Goal: Submit feedback/report problem: Submit feedback/report problem

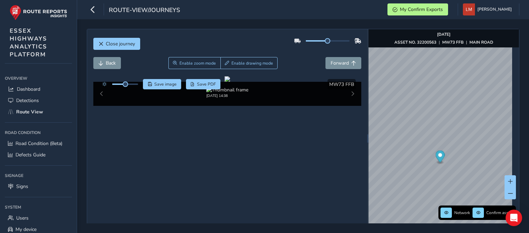
click at [334, 62] on span "Forward" at bounding box center [339, 63] width 18 height 7
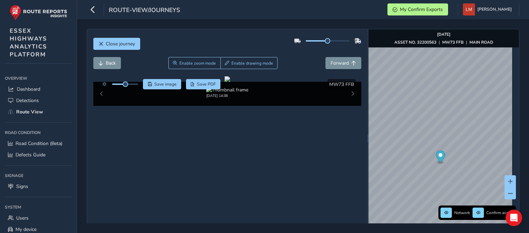
click at [334, 62] on span "Forward" at bounding box center [339, 63] width 18 height 7
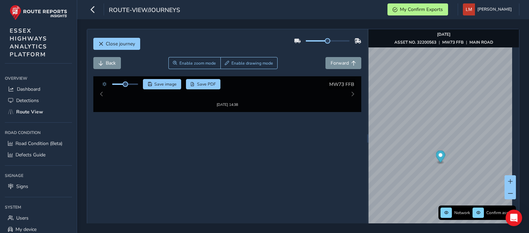
click at [334, 62] on span "Forward" at bounding box center [339, 63] width 18 height 7
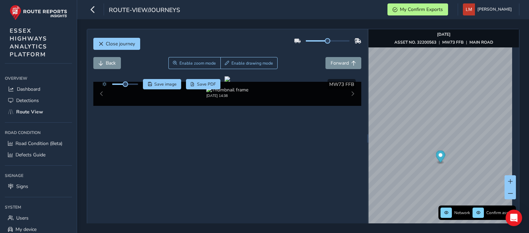
click at [334, 62] on span "Forward" at bounding box center [339, 63] width 18 height 7
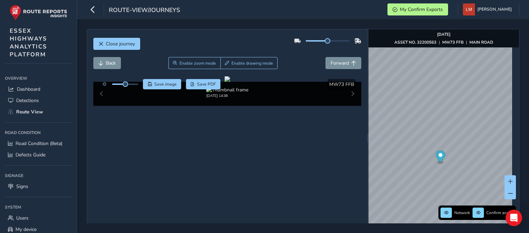
click at [334, 62] on span "Forward" at bounding box center [339, 63] width 18 height 7
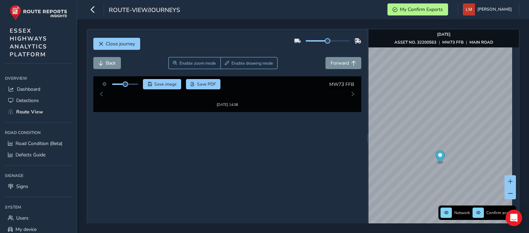
click at [334, 62] on span "Forward" at bounding box center [339, 63] width 18 height 7
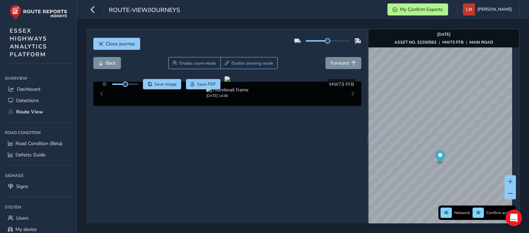
click at [334, 62] on span "Forward" at bounding box center [339, 63] width 18 height 7
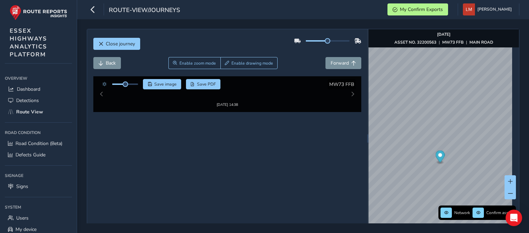
click at [334, 62] on span "Forward" at bounding box center [339, 63] width 18 height 7
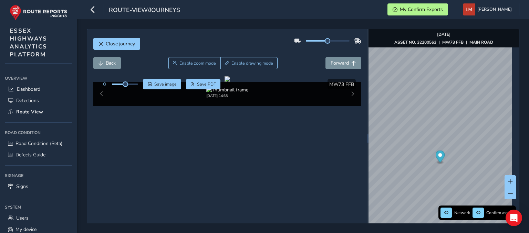
click at [334, 62] on span "Forward" at bounding box center [339, 63] width 18 height 7
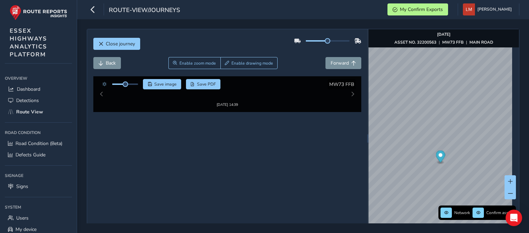
click at [334, 62] on span "Forward" at bounding box center [339, 63] width 18 height 7
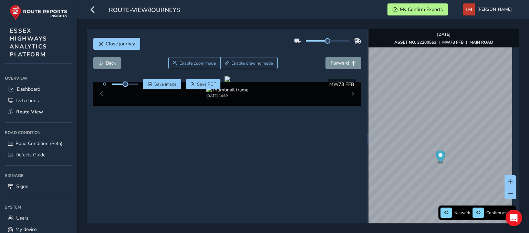
click at [334, 62] on span "Forward" at bounding box center [339, 63] width 18 height 7
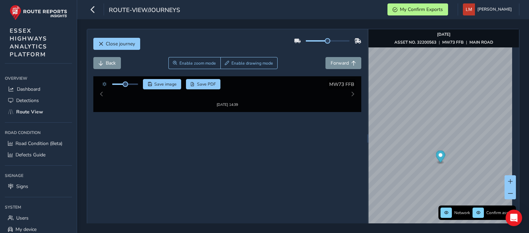
click at [334, 62] on span "Forward" at bounding box center [339, 63] width 18 height 7
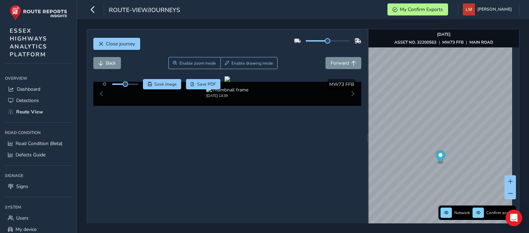
click at [334, 62] on span "Forward" at bounding box center [339, 63] width 18 height 7
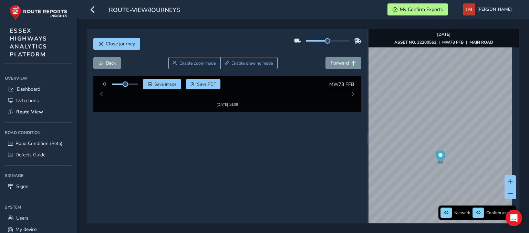
click at [334, 62] on span "Forward" at bounding box center [339, 63] width 18 height 7
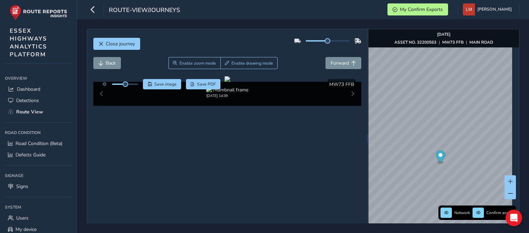
click at [334, 62] on span "Forward" at bounding box center [339, 63] width 18 height 7
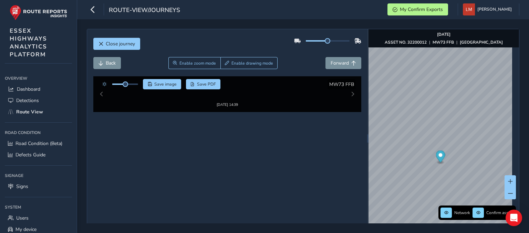
click at [334, 62] on span "Forward" at bounding box center [339, 63] width 18 height 7
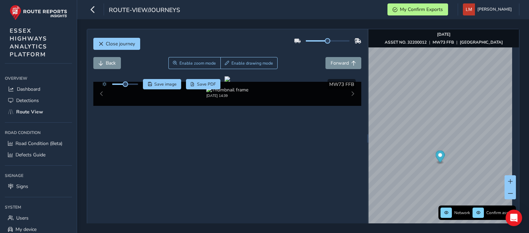
click at [334, 62] on span "Forward" at bounding box center [339, 63] width 18 height 7
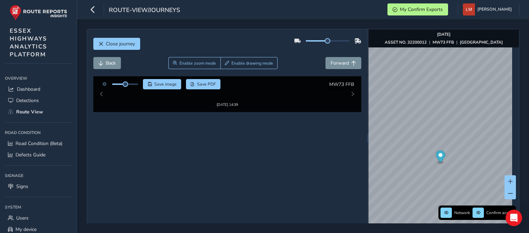
click at [334, 62] on span "Forward" at bounding box center [339, 63] width 18 height 7
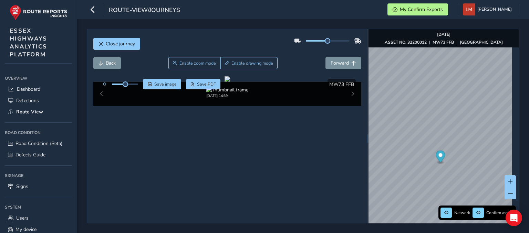
click at [334, 62] on span "Forward" at bounding box center [339, 63] width 18 height 7
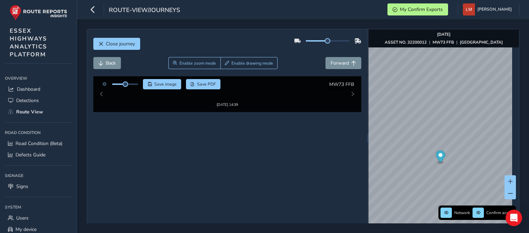
click at [334, 62] on span "Forward" at bounding box center [339, 63] width 18 height 7
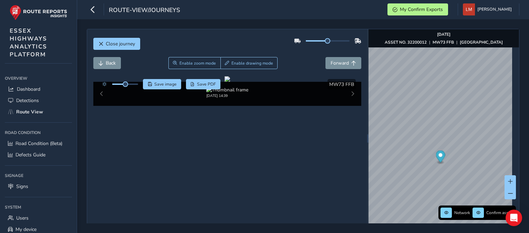
click at [334, 62] on span "Forward" at bounding box center [339, 63] width 18 height 7
click at [113, 61] on span "Back" at bounding box center [111, 63] width 10 height 7
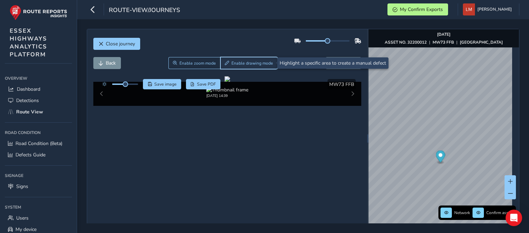
click at [241, 60] on button "Enable drawing mode" at bounding box center [248, 63] width 57 height 12
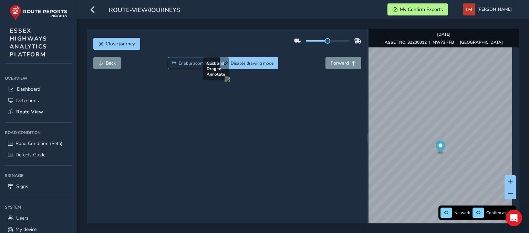
drag, startPoint x: 202, startPoint y: 181, endPoint x: 216, endPoint y: 186, distance: 14.5
click at [224, 82] on div at bounding box center [227, 79] width 6 height 6
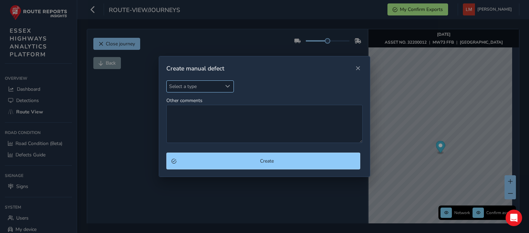
click at [204, 91] on span "Select a type" at bounding box center [194, 86] width 55 height 11
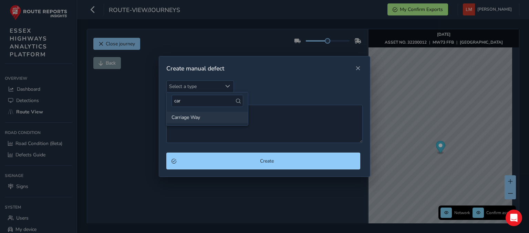
type input "car"
click at [194, 120] on li "Carriage Way" at bounding box center [207, 117] width 81 height 11
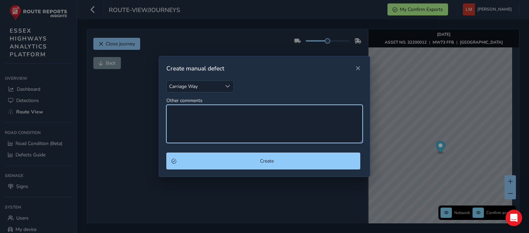
click at [194, 120] on textarea "Other comments" at bounding box center [264, 124] width 196 height 38
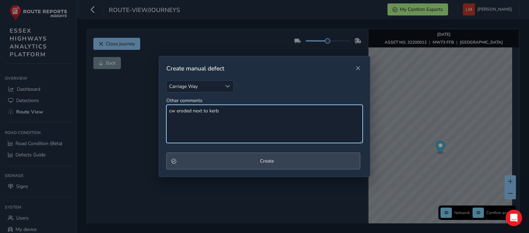
type textarea "cw eroded next to kerb"
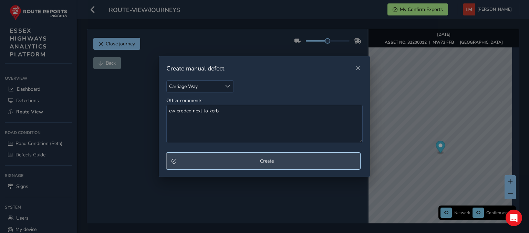
click at [253, 159] on span "Create" at bounding box center [267, 161] width 176 height 7
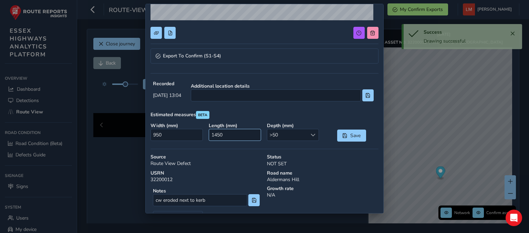
scroll to position [138, 0]
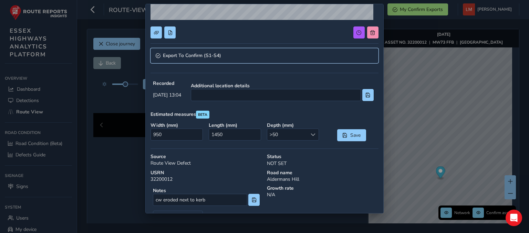
click at [200, 56] on span "Export To Confirm (S1-S4)" at bounding box center [192, 55] width 58 height 5
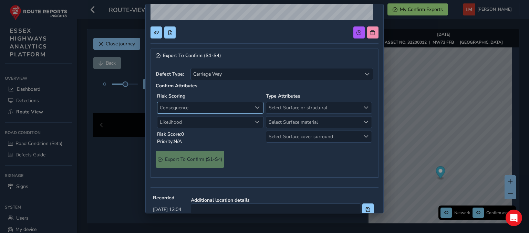
click at [197, 107] on span "Consequence" at bounding box center [204, 107] width 94 height 11
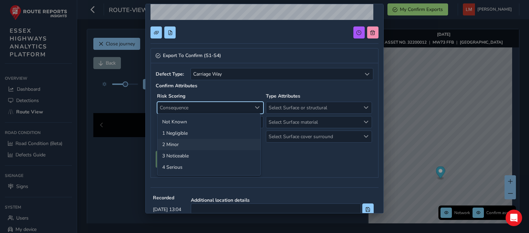
click at [180, 145] on li "2 Minor" at bounding box center [208, 144] width 103 height 11
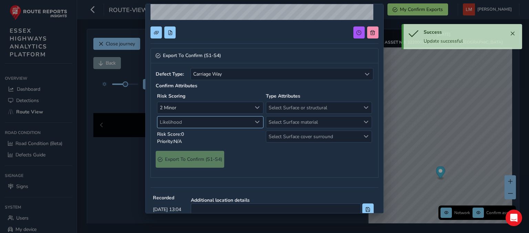
click at [210, 122] on span "Likelihood" at bounding box center [204, 122] width 94 height 11
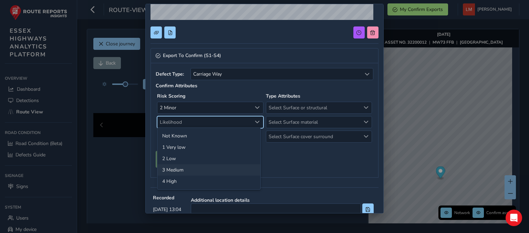
click at [181, 168] on li "3 Medium" at bounding box center [208, 169] width 103 height 11
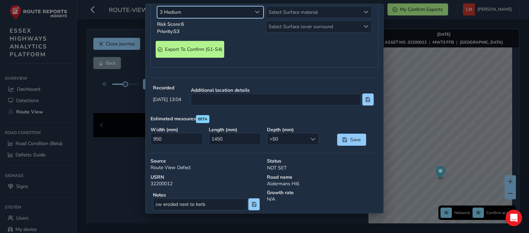
scroll to position [176, 0]
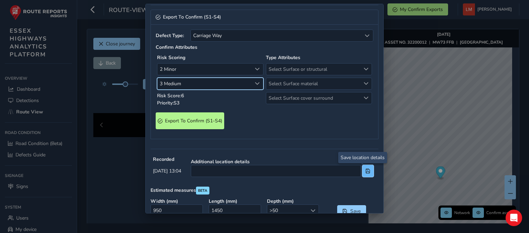
click at [365, 171] on span at bounding box center [367, 171] width 5 height 5
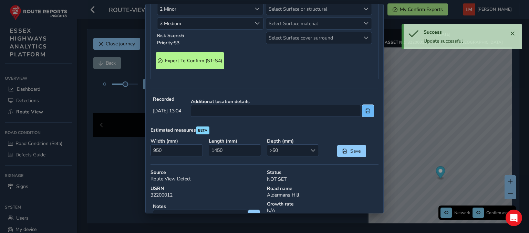
scroll to position [279, 0]
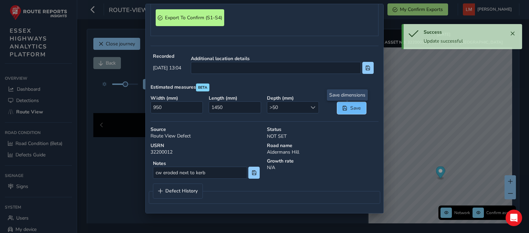
click at [342, 109] on span "Save" at bounding box center [344, 108] width 5 height 5
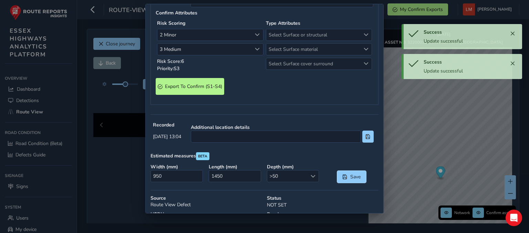
scroll to position [107, 0]
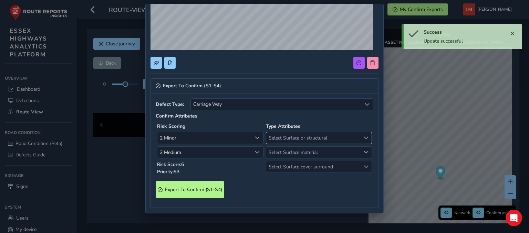
click at [274, 137] on span "Select Surface or structural" at bounding box center [313, 137] width 94 height 11
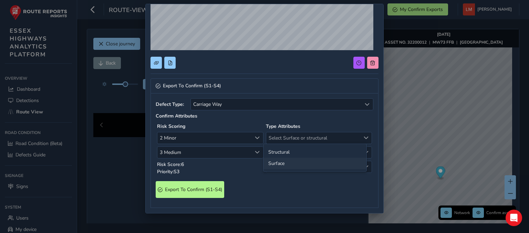
click at [280, 164] on li "Surface" at bounding box center [314, 163] width 103 height 11
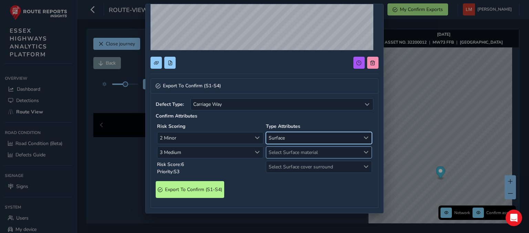
click at [281, 156] on span "Select Surface material" at bounding box center [313, 152] width 94 height 11
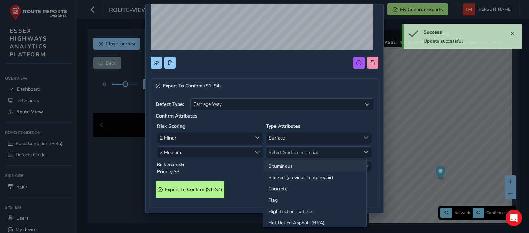
click at [278, 165] on li "Bituminous" at bounding box center [314, 166] width 103 height 11
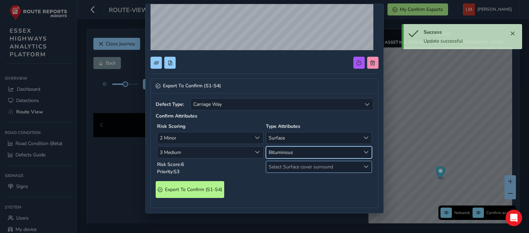
click at [278, 165] on span "Select Surface cover surround" at bounding box center [313, 166] width 94 height 11
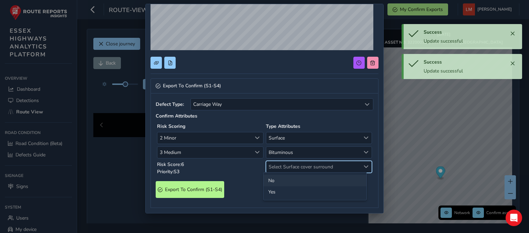
click at [277, 179] on li "No" at bounding box center [314, 180] width 103 height 11
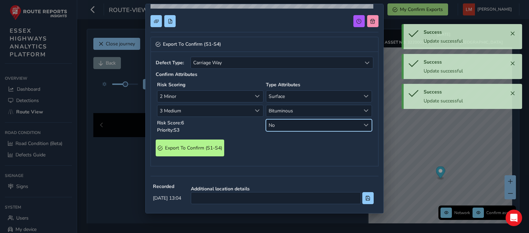
scroll to position [142, 0]
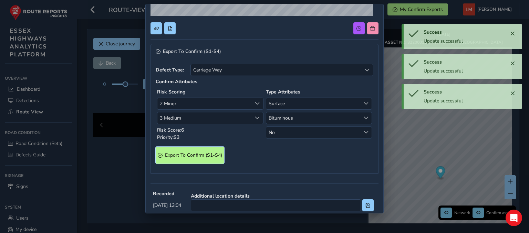
click at [188, 156] on span "Export To Confirm (S1-S4)" at bounding box center [193, 155] width 57 height 7
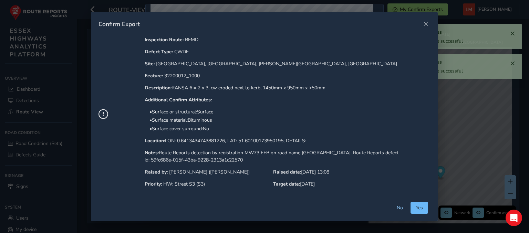
click at [417, 211] on span "Yes" at bounding box center [418, 208] width 7 height 7
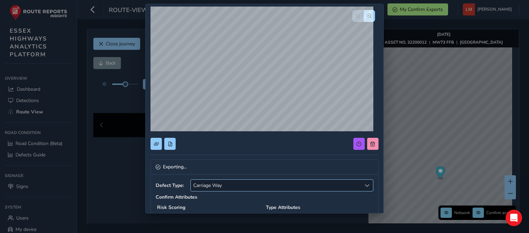
scroll to position [0, 0]
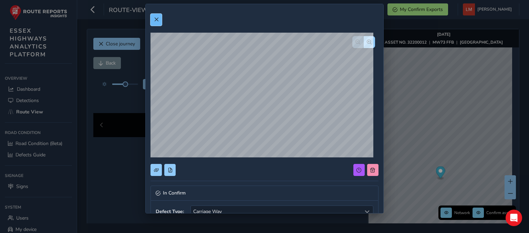
click at [156, 19] on span at bounding box center [156, 19] width 5 height 5
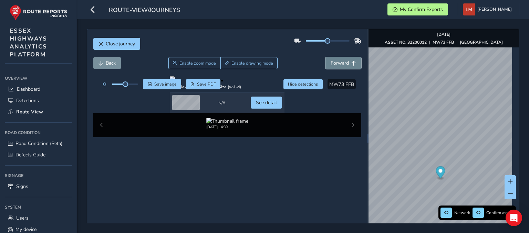
click at [343, 66] on button "Forward" at bounding box center [343, 63] width 36 height 12
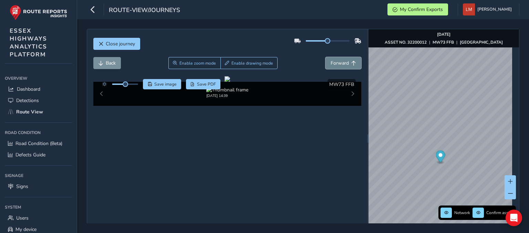
click at [343, 66] on button "Forward" at bounding box center [343, 63] width 36 height 12
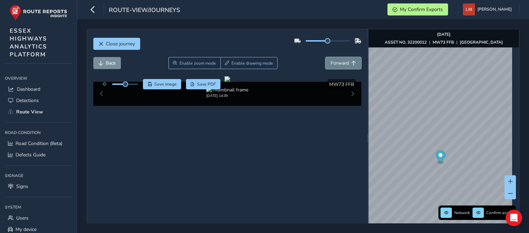
click at [343, 66] on button "Forward" at bounding box center [343, 63] width 36 height 12
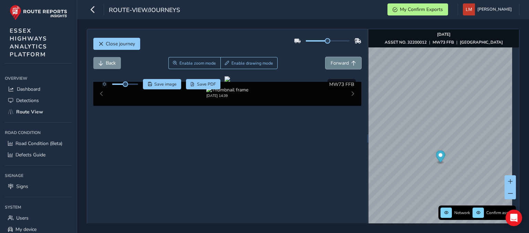
click at [343, 66] on button "Forward" at bounding box center [343, 63] width 36 height 12
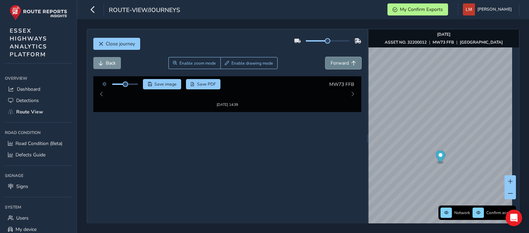
click at [343, 66] on button "Forward" at bounding box center [343, 63] width 36 height 12
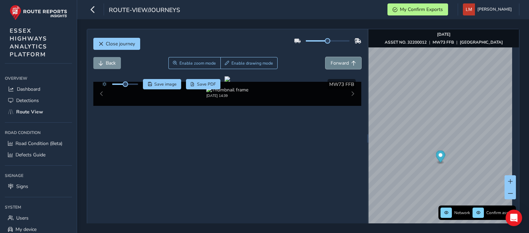
click at [341, 63] on span "Forward" at bounding box center [339, 63] width 18 height 7
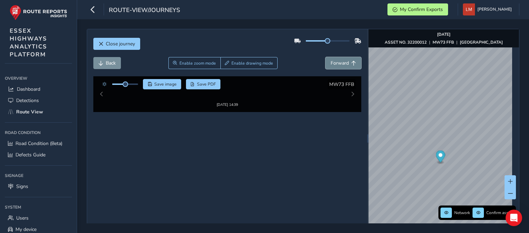
click at [341, 63] on span "Forward" at bounding box center [339, 63] width 18 height 7
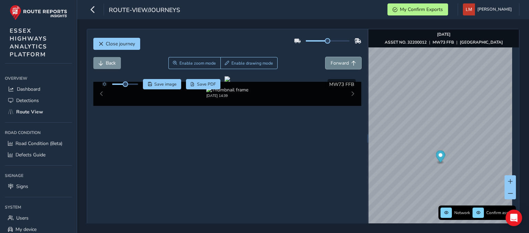
click at [341, 63] on span "Forward" at bounding box center [339, 63] width 18 height 7
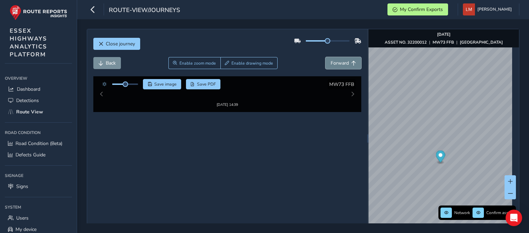
click at [341, 63] on span "Forward" at bounding box center [339, 63] width 18 height 7
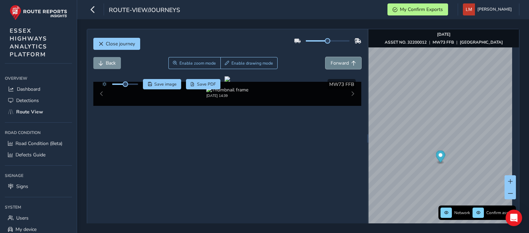
click at [341, 63] on span "Forward" at bounding box center [339, 63] width 18 height 7
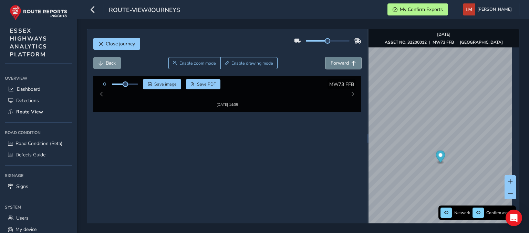
click at [341, 63] on span "Forward" at bounding box center [339, 63] width 18 height 7
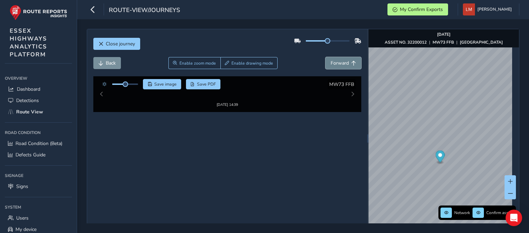
click at [341, 63] on span "Forward" at bounding box center [339, 63] width 18 height 7
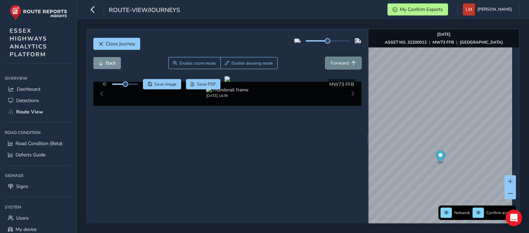
click at [341, 63] on span "Forward" at bounding box center [339, 63] width 18 height 7
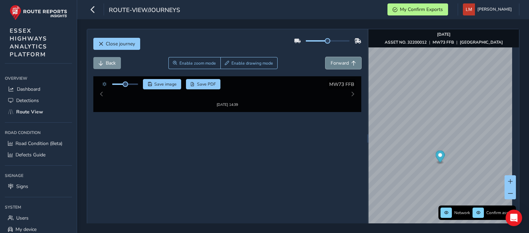
click at [341, 63] on span "Forward" at bounding box center [339, 63] width 18 height 7
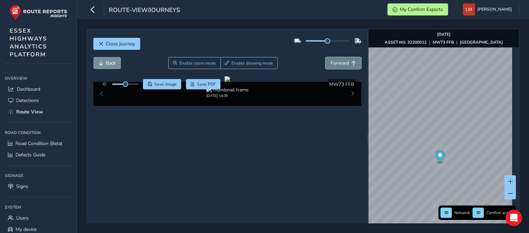
click at [341, 63] on span "Forward" at bounding box center [339, 63] width 18 height 7
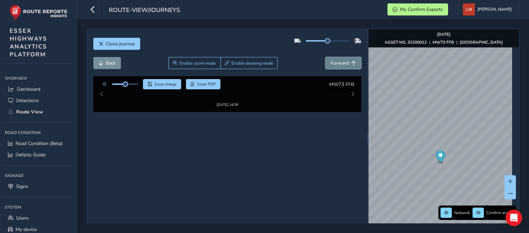
click at [341, 63] on span "Forward" at bounding box center [339, 63] width 18 height 7
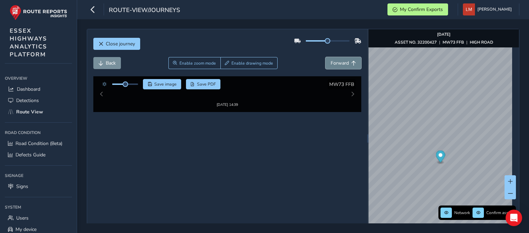
click at [341, 63] on span "Forward" at bounding box center [339, 63] width 18 height 7
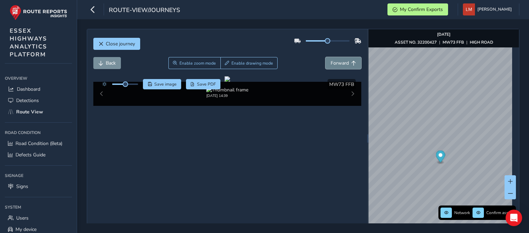
click at [341, 63] on span "Forward" at bounding box center [339, 63] width 18 height 7
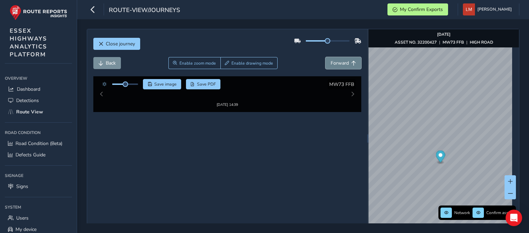
click at [341, 63] on span "Forward" at bounding box center [339, 63] width 18 height 7
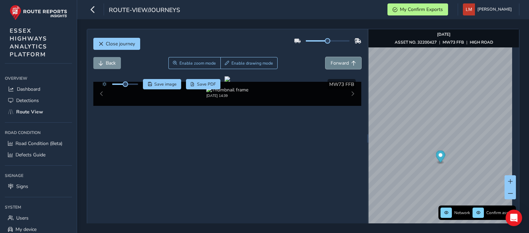
click at [341, 63] on span "Forward" at bounding box center [339, 63] width 18 height 7
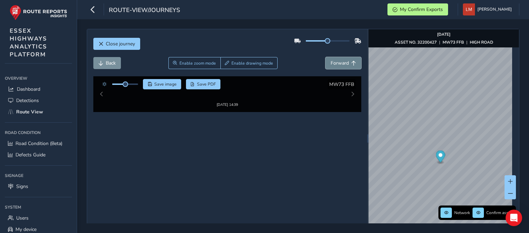
click at [341, 63] on span "Forward" at bounding box center [339, 63] width 18 height 7
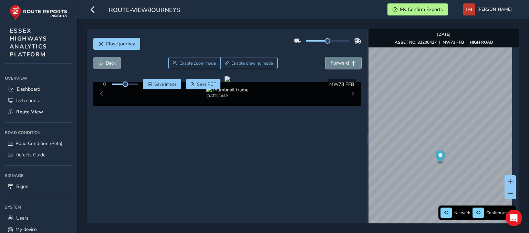
click at [341, 63] on span "Forward" at bounding box center [339, 63] width 18 height 7
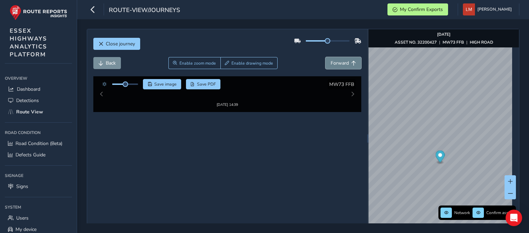
click at [341, 63] on span "Forward" at bounding box center [339, 63] width 18 height 7
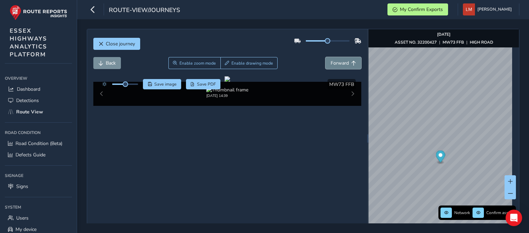
click at [341, 63] on span "Forward" at bounding box center [339, 63] width 18 height 7
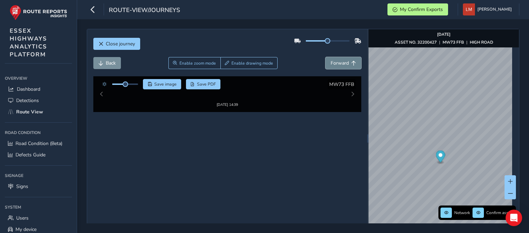
click at [341, 63] on span "Forward" at bounding box center [339, 63] width 18 height 7
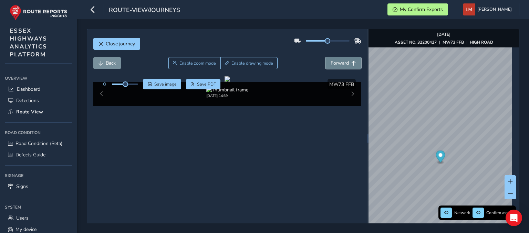
click at [341, 63] on span "Forward" at bounding box center [339, 63] width 18 height 7
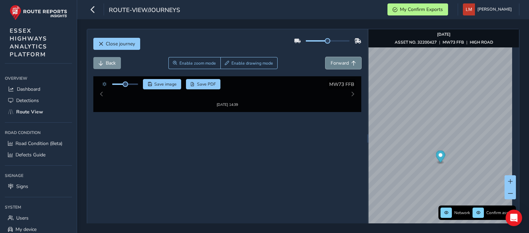
click at [341, 63] on span "Forward" at bounding box center [339, 63] width 18 height 7
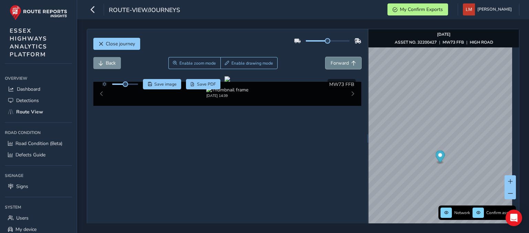
click at [341, 63] on span "Forward" at bounding box center [339, 63] width 18 height 7
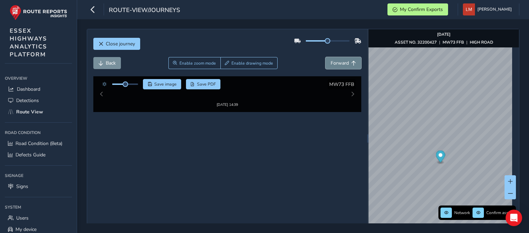
click at [341, 63] on span "Forward" at bounding box center [339, 63] width 18 height 7
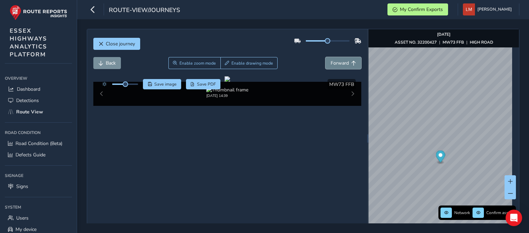
click at [341, 63] on span "Forward" at bounding box center [339, 63] width 18 height 7
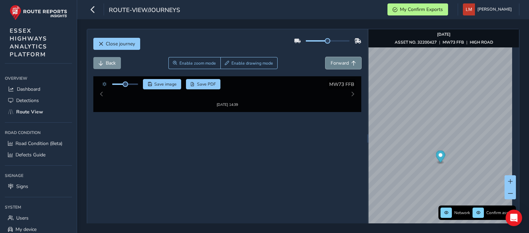
click at [341, 63] on span "Forward" at bounding box center [339, 63] width 18 height 7
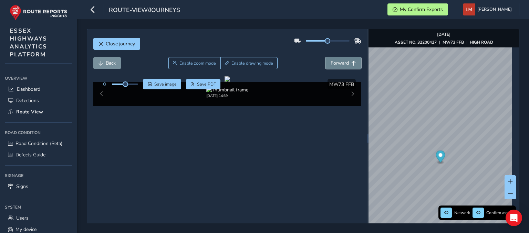
click at [341, 63] on span "Forward" at bounding box center [339, 63] width 18 height 7
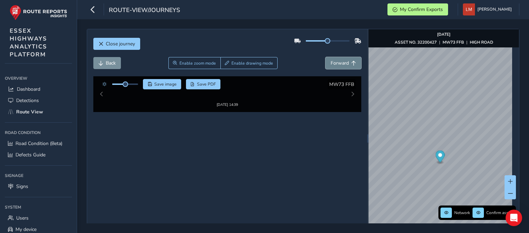
click at [341, 63] on span "Forward" at bounding box center [339, 63] width 18 height 7
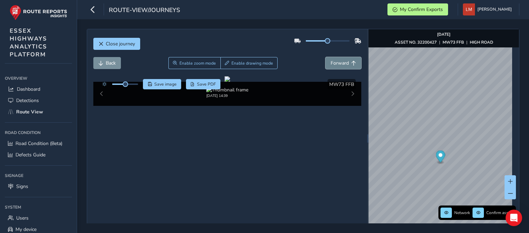
click at [341, 63] on span "Forward" at bounding box center [339, 63] width 18 height 7
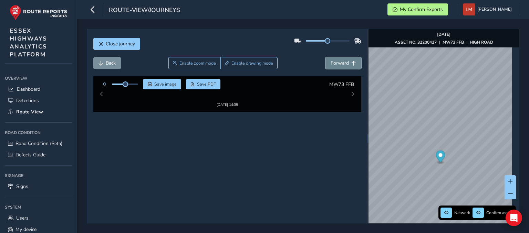
click at [341, 63] on span "Forward" at bounding box center [339, 63] width 18 height 7
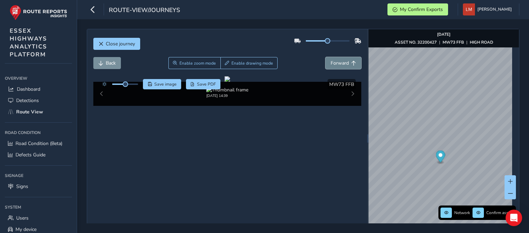
click at [341, 63] on span "Forward" at bounding box center [339, 63] width 18 height 7
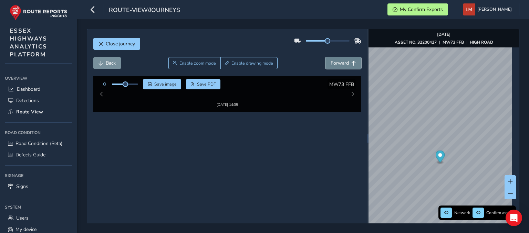
click at [341, 63] on span "Forward" at bounding box center [339, 63] width 18 height 7
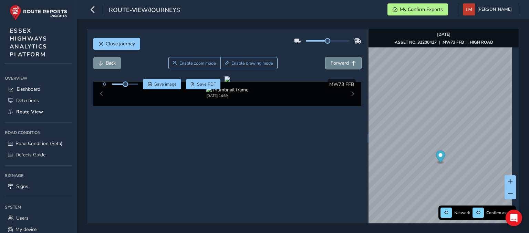
click at [341, 63] on span "Forward" at bounding box center [339, 63] width 18 height 7
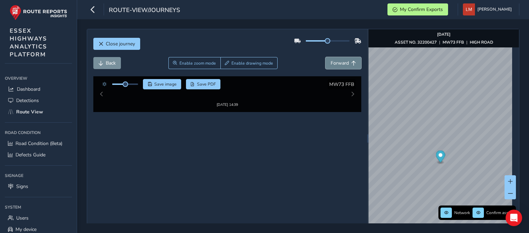
click at [341, 63] on span "Forward" at bounding box center [339, 63] width 18 height 7
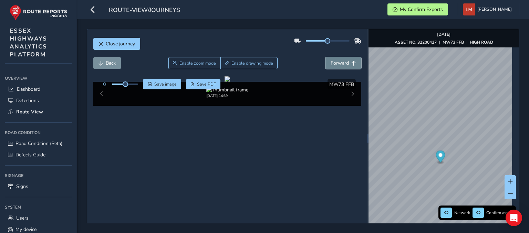
click at [341, 63] on span "Forward" at bounding box center [339, 63] width 18 height 7
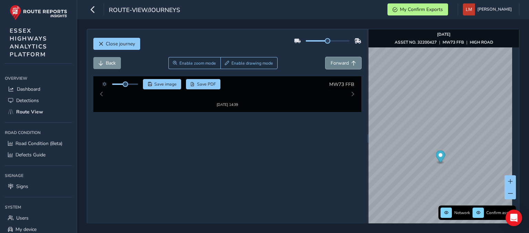
click at [341, 63] on span "Forward" at bounding box center [339, 63] width 18 height 7
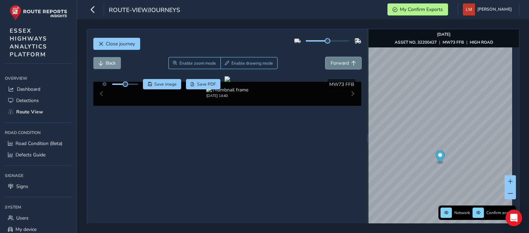
click at [341, 63] on span "Forward" at bounding box center [339, 63] width 18 height 7
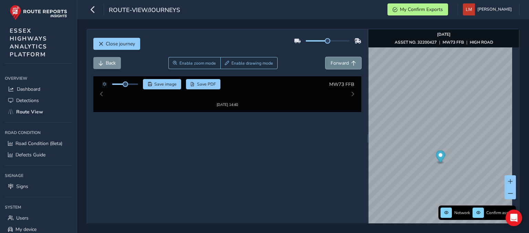
click at [341, 63] on span "Forward" at bounding box center [339, 63] width 18 height 7
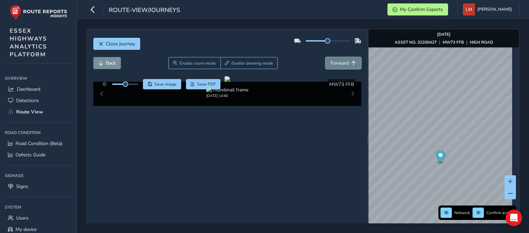
click at [341, 63] on span "Forward" at bounding box center [339, 63] width 18 height 7
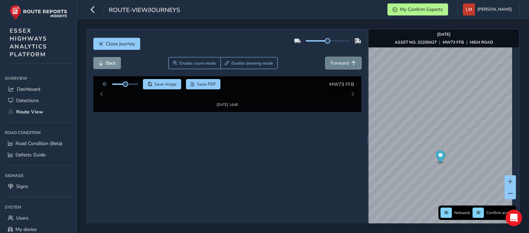
click at [341, 63] on span "Forward" at bounding box center [339, 63] width 18 height 7
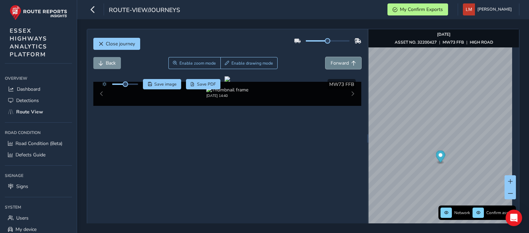
click at [341, 63] on span "Forward" at bounding box center [339, 63] width 18 height 7
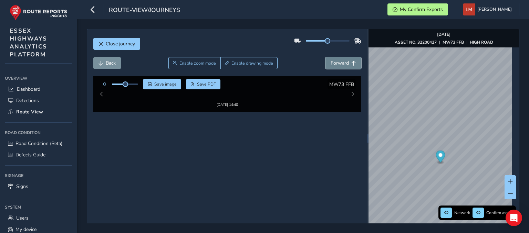
click at [341, 63] on span "Forward" at bounding box center [339, 63] width 18 height 7
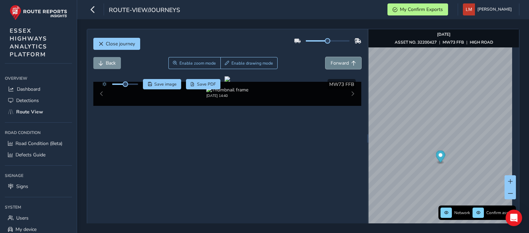
click at [341, 63] on span "Forward" at bounding box center [339, 63] width 18 height 7
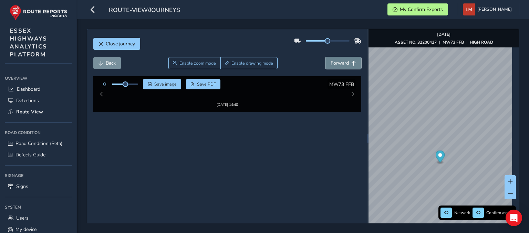
click at [341, 63] on span "Forward" at bounding box center [339, 63] width 18 height 7
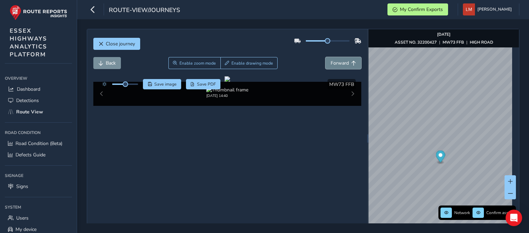
click at [341, 63] on span "Forward" at bounding box center [339, 63] width 18 height 7
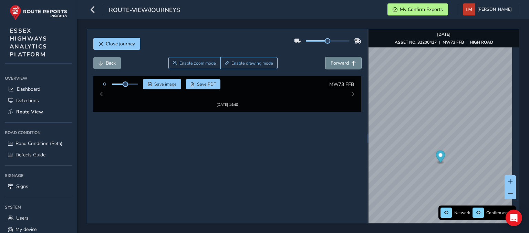
click at [341, 63] on span "Forward" at bounding box center [339, 63] width 18 height 7
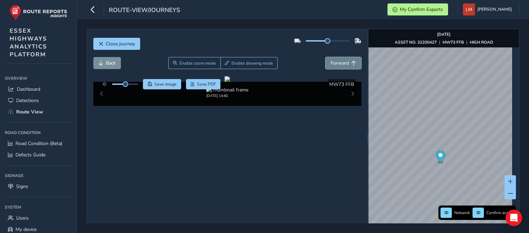
click at [341, 63] on span "Forward" at bounding box center [339, 63] width 18 height 7
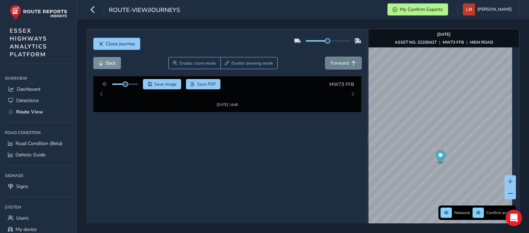
click at [341, 63] on span "Forward" at bounding box center [339, 63] width 18 height 7
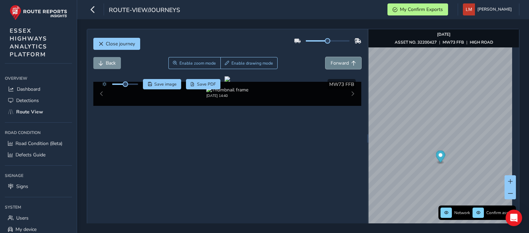
click at [341, 63] on span "Forward" at bounding box center [339, 63] width 18 height 7
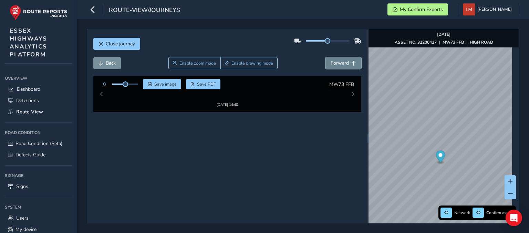
click at [341, 63] on span "Forward" at bounding box center [339, 63] width 18 height 7
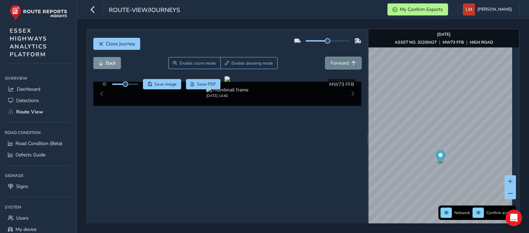
click at [341, 63] on span "Forward" at bounding box center [339, 63] width 18 height 7
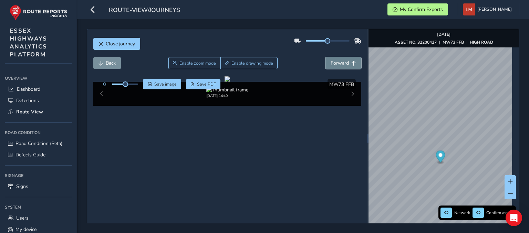
click at [341, 63] on span "Forward" at bounding box center [339, 63] width 18 height 7
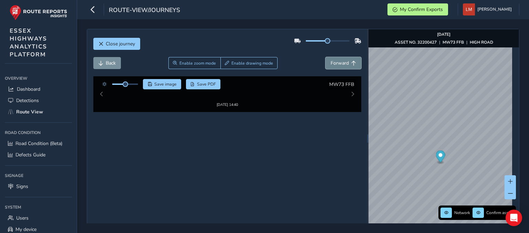
click at [341, 63] on span "Forward" at bounding box center [339, 63] width 18 height 7
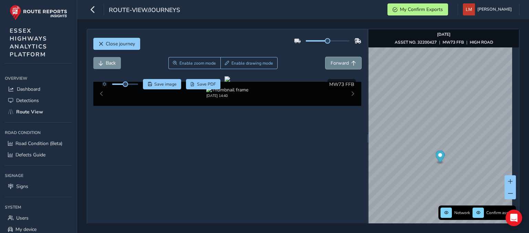
click at [341, 63] on span "Forward" at bounding box center [339, 63] width 18 height 7
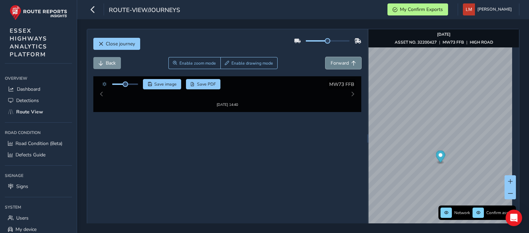
click at [341, 63] on span "Forward" at bounding box center [339, 63] width 18 height 7
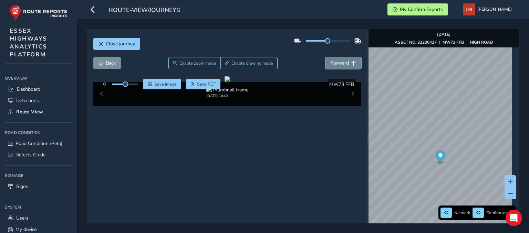
click at [341, 63] on span "Forward" at bounding box center [339, 63] width 18 height 7
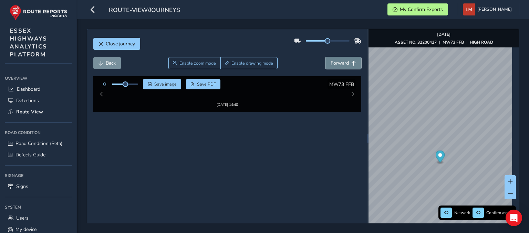
click at [341, 63] on span "Forward" at bounding box center [339, 63] width 18 height 7
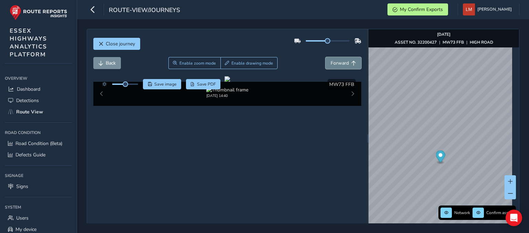
click at [341, 63] on span "Forward" at bounding box center [339, 63] width 18 height 7
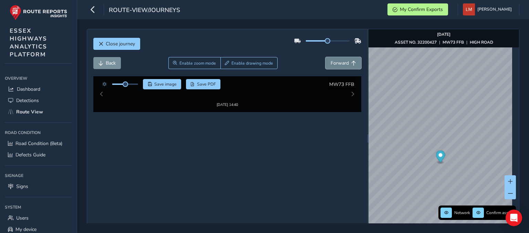
click at [341, 63] on span "Forward" at bounding box center [339, 63] width 18 height 7
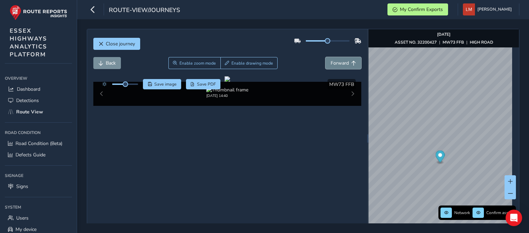
click at [341, 63] on span "Forward" at bounding box center [339, 63] width 18 height 7
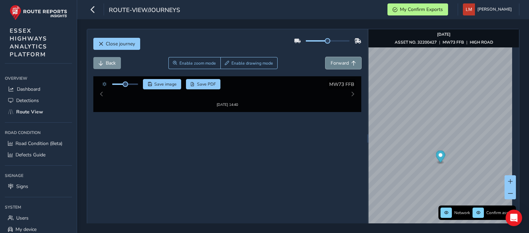
click at [341, 63] on span "Forward" at bounding box center [339, 63] width 18 height 7
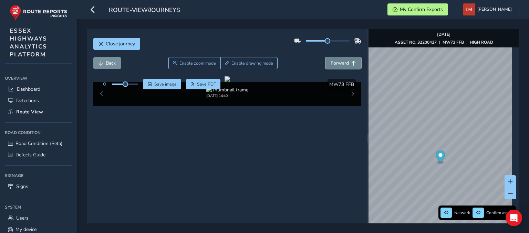
click at [341, 63] on span "Forward" at bounding box center [339, 63] width 18 height 7
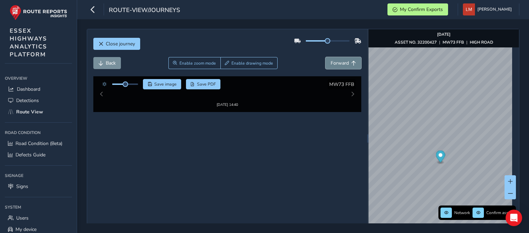
click at [341, 63] on span "Forward" at bounding box center [339, 63] width 18 height 7
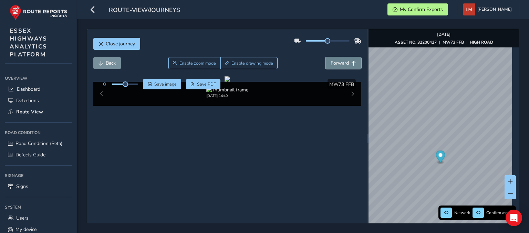
click at [341, 63] on span "Forward" at bounding box center [339, 63] width 18 height 7
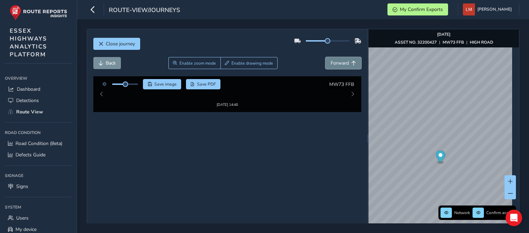
click at [341, 63] on span "Forward" at bounding box center [339, 63] width 18 height 7
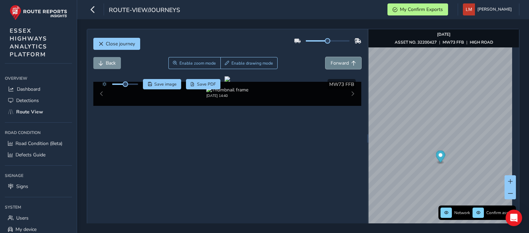
click at [341, 63] on span "Forward" at bounding box center [339, 63] width 18 height 7
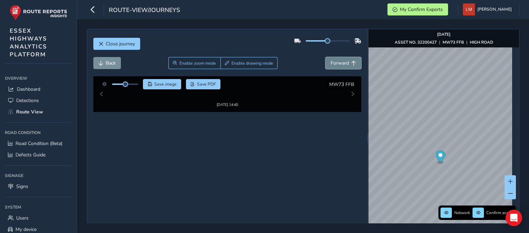
click at [341, 63] on span "Forward" at bounding box center [339, 63] width 18 height 7
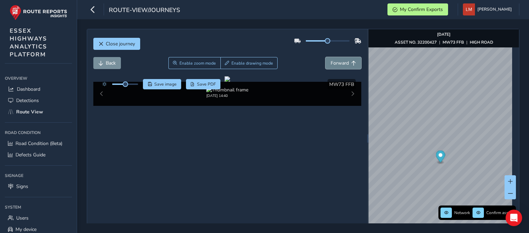
click at [341, 63] on span "Forward" at bounding box center [339, 63] width 18 height 7
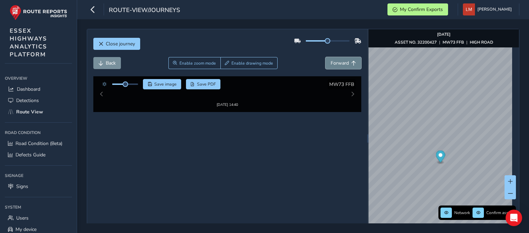
click at [341, 63] on span "Forward" at bounding box center [339, 63] width 18 height 7
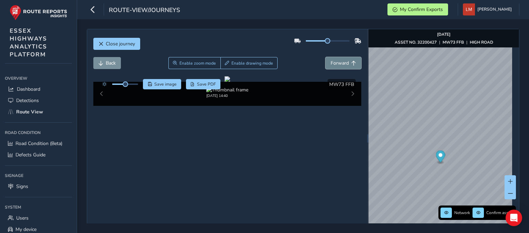
click at [341, 63] on span "Forward" at bounding box center [339, 63] width 18 height 7
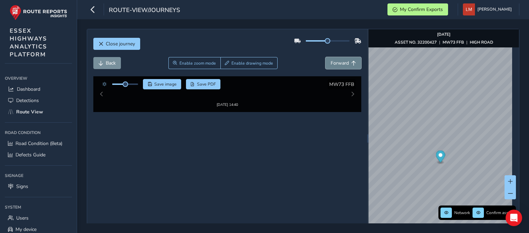
click at [341, 63] on span "Forward" at bounding box center [339, 63] width 18 height 7
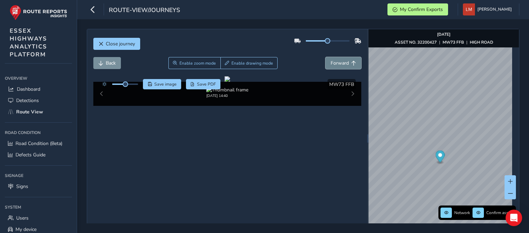
click at [341, 63] on span "Forward" at bounding box center [339, 63] width 18 height 7
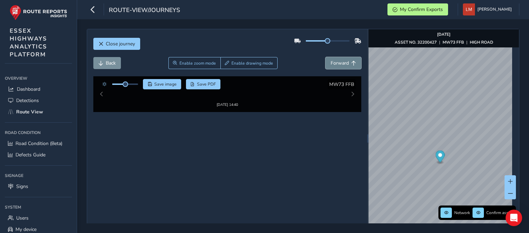
click at [341, 63] on span "Forward" at bounding box center [339, 63] width 18 height 7
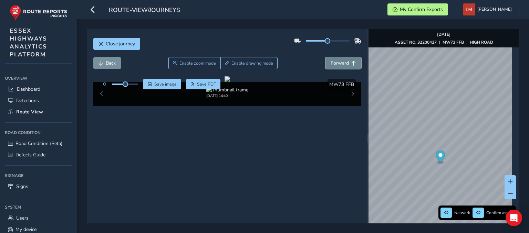
click at [341, 63] on span "Forward" at bounding box center [339, 63] width 18 height 7
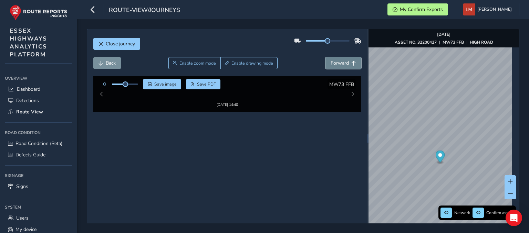
click at [341, 63] on span "Forward" at bounding box center [339, 63] width 18 height 7
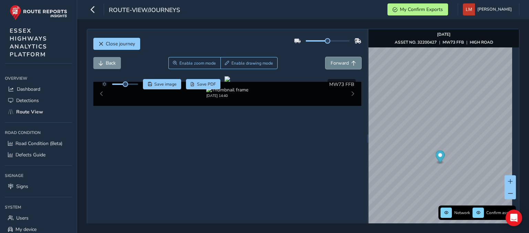
click at [341, 63] on span "Forward" at bounding box center [339, 63] width 18 height 7
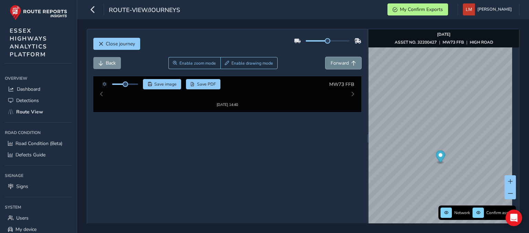
click at [341, 63] on span "Forward" at bounding box center [339, 63] width 18 height 7
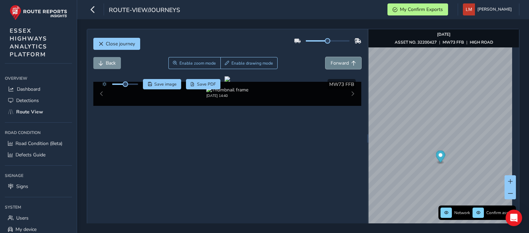
click at [341, 63] on span "Forward" at bounding box center [339, 63] width 18 height 7
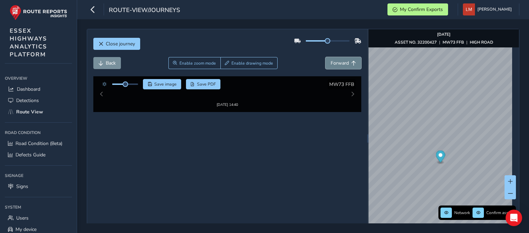
click at [341, 63] on span "Forward" at bounding box center [339, 63] width 18 height 7
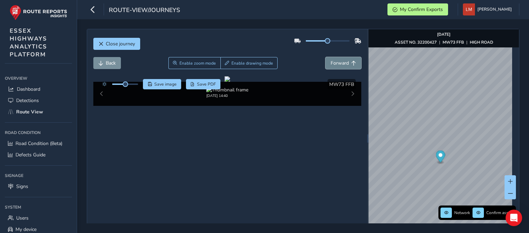
click at [341, 63] on span "Forward" at bounding box center [339, 63] width 18 height 7
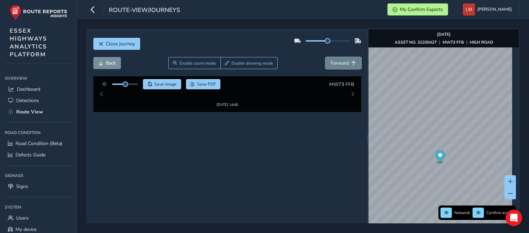
click at [341, 63] on span "Forward" at bounding box center [339, 63] width 18 height 7
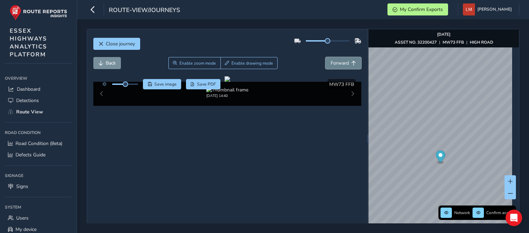
click at [341, 63] on span "Forward" at bounding box center [339, 63] width 18 height 7
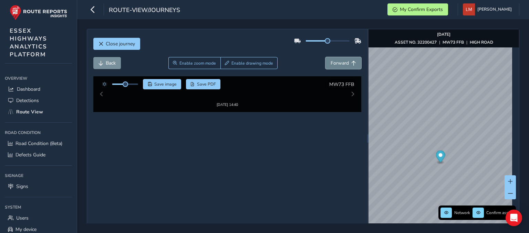
click at [341, 63] on span "Forward" at bounding box center [339, 63] width 18 height 7
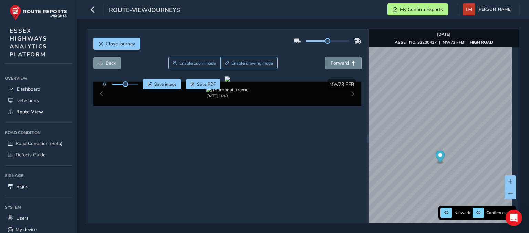
click at [341, 63] on span "Forward" at bounding box center [339, 63] width 18 height 7
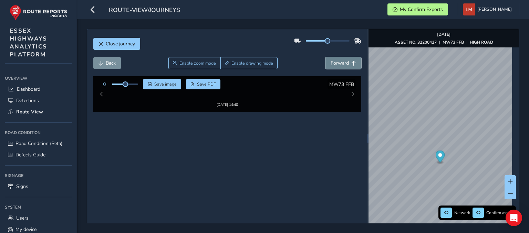
click at [341, 63] on span "Forward" at bounding box center [339, 63] width 18 height 7
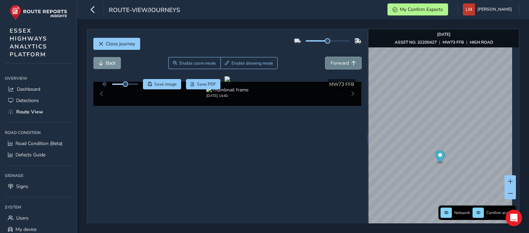
click at [341, 63] on span "Forward" at bounding box center [339, 63] width 18 height 7
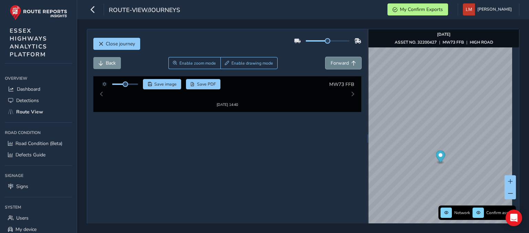
click at [341, 63] on span "Forward" at bounding box center [339, 63] width 18 height 7
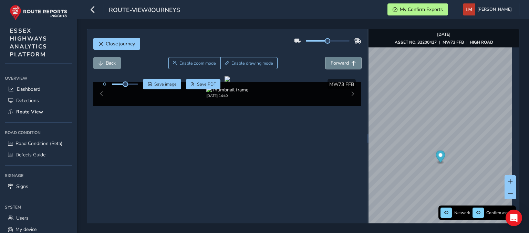
click at [341, 63] on span "Forward" at bounding box center [339, 63] width 18 height 7
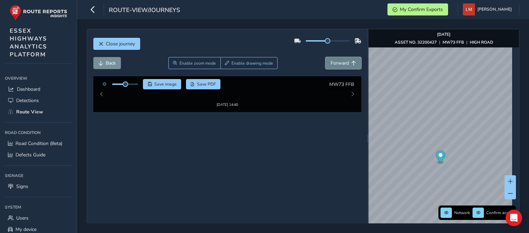
click at [341, 63] on span "Forward" at bounding box center [339, 63] width 18 height 7
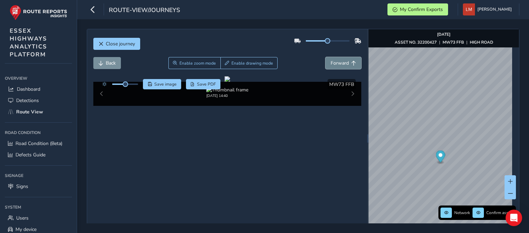
click at [341, 63] on span "Forward" at bounding box center [339, 63] width 18 height 7
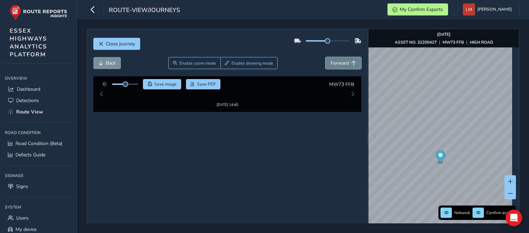
click at [341, 63] on span "Forward" at bounding box center [339, 63] width 18 height 7
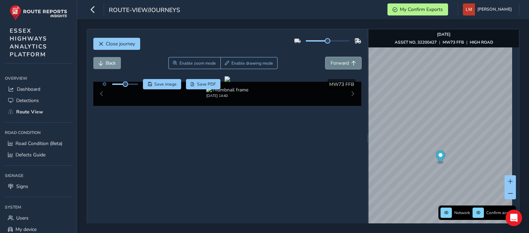
click at [341, 63] on span "Forward" at bounding box center [339, 63] width 18 height 7
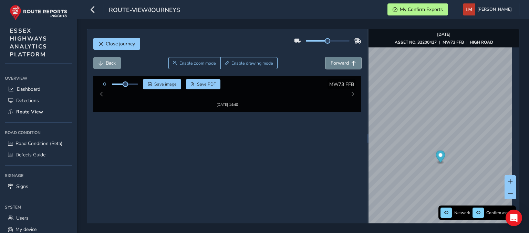
click at [341, 63] on span "Forward" at bounding box center [339, 63] width 18 height 7
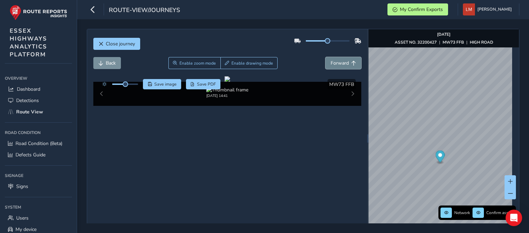
click at [341, 63] on span "Forward" at bounding box center [339, 63] width 18 height 7
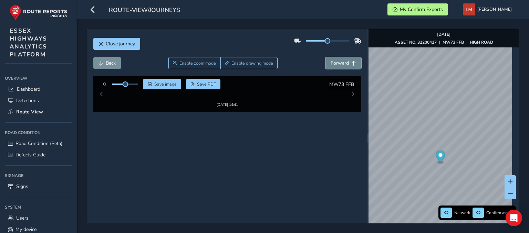
click at [341, 63] on span "Forward" at bounding box center [339, 63] width 18 height 7
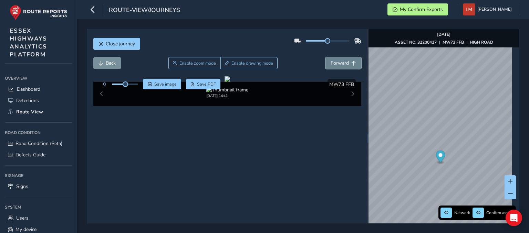
click at [341, 63] on span "Forward" at bounding box center [339, 63] width 18 height 7
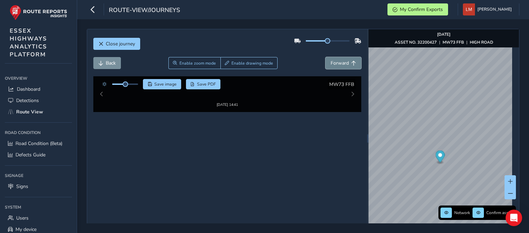
click at [341, 63] on span "Forward" at bounding box center [339, 63] width 18 height 7
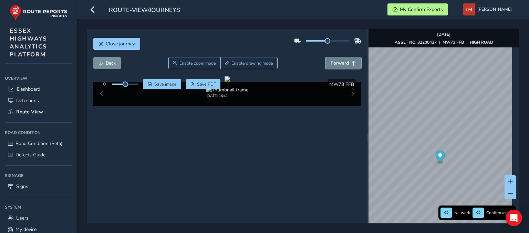
click at [341, 63] on span "Forward" at bounding box center [339, 63] width 18 height 7
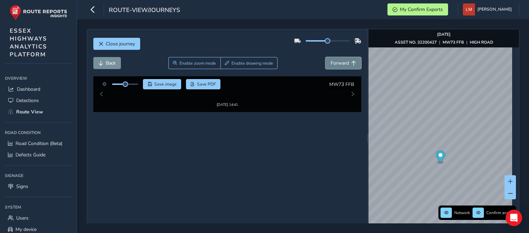
click at [341, 63] on span "Forward" at bounding box center [339, 63] width 18 height 7
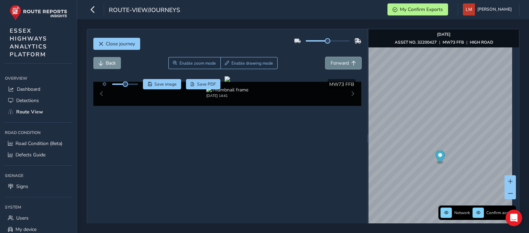
click at [341, 63] on span "Forward" at bounding box center [339, 63] width 18 height 7
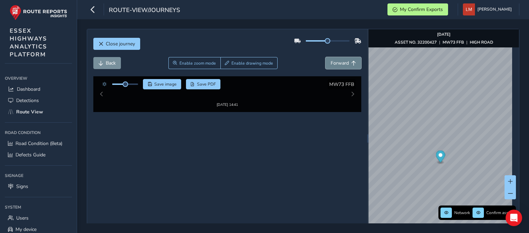
click at [341, 63] on span "Forward" at bounding box center [339, 63] width 18 height 7
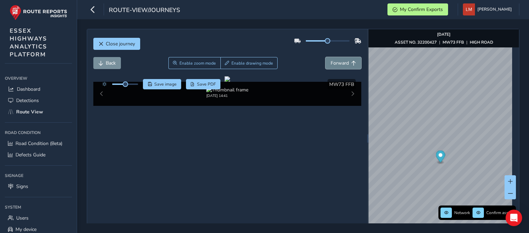
click at [341, 63] on span "Forward" at bounding box center [339, 63] width 18 height 7
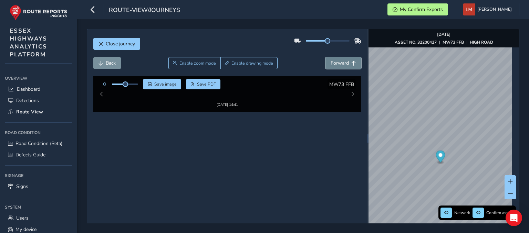
click at [341, 63] on span "Forward" at bounding box center [339, 63] width 18 height 7
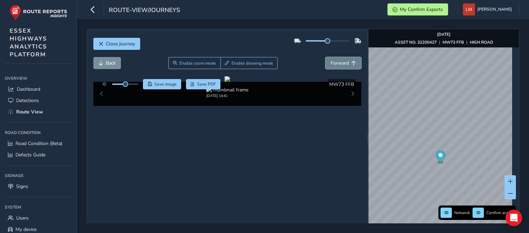
click at [341, 63] on span "Forward" at bounding box center [339, 63] width 18 height 7
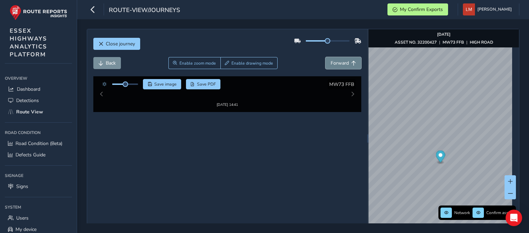
click at [341, 63] on span "Forward" at bounding box center [339, 63] width 18 height 7
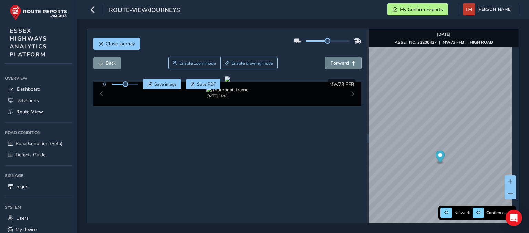
click at [341, 63] on span "Forward" at bounding box center [339, 63] width 18 height 7
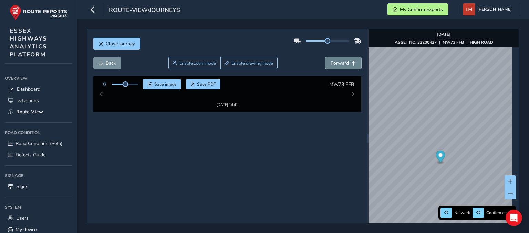
click at [341, 63] on span "Forward" at bounding box center [339, 63] width 18 height 7
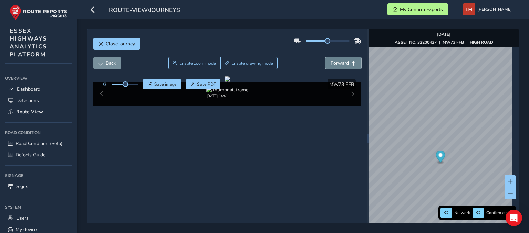
click at [341, 63] on span "Forward" at bounding box center [339, 63] width 18 height 7
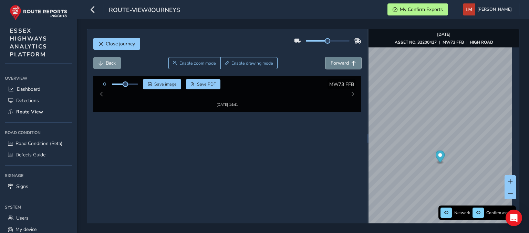
click at [341, 63] on span "Forward" at bounding box center [339, 63] width 18 height 7
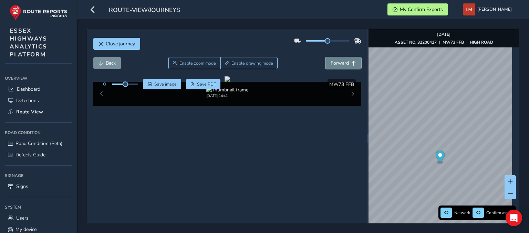
click at [341, 63] on span "Forward" at bounding box center [339, 63] width 18 height 7
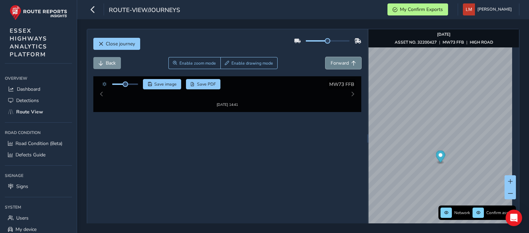
click at [341, 63] on span "Forward" at bounding box center [339, 63] width 18 height 7
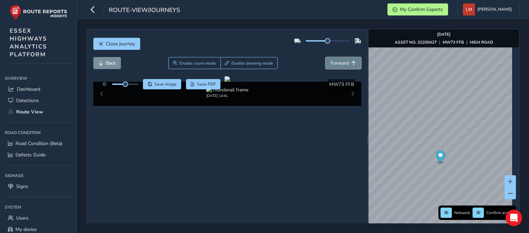
click at [341, 63] on span "Forward" at bounding box center [339, 63] width 18 height 7
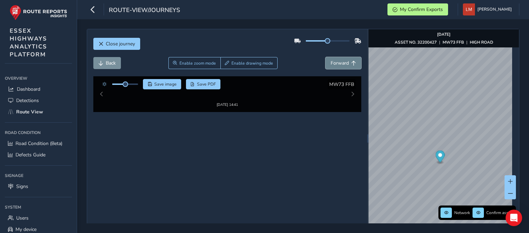
click at [341, 63] on span "Forward" at bounding box center [339, 63] width 18 height 7
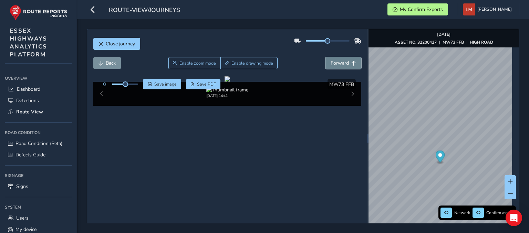
click at [341, 63] on span "Forward" at bounding box center [339, 63] width 18 height 7
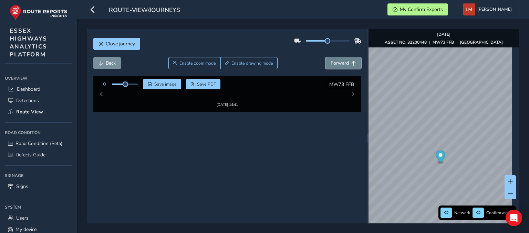
click at [341, 63] on span "Forward" at bounding box center [339, 63] width 18 height 7
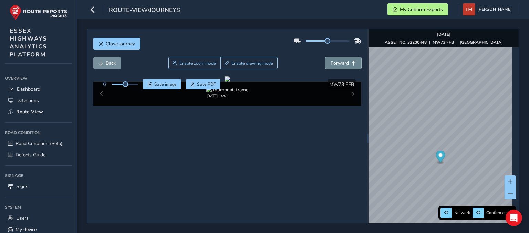
click at [341, 63] on span "Forward" at bounding box center [339, 63] width 18 height 7
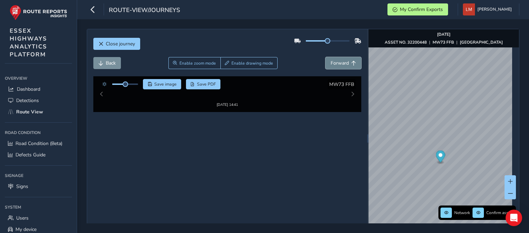
click at [341, 63] on span "Forward" at bounding box center [339, 63] width 18 height 7
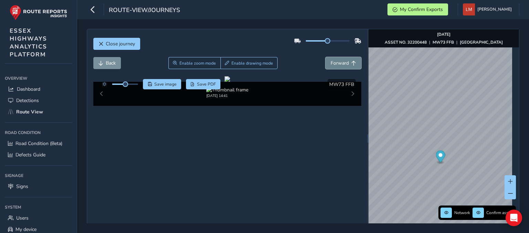
click at [341, 63] on span "Forward" at bounding box center [339, 63] width 18 height 7
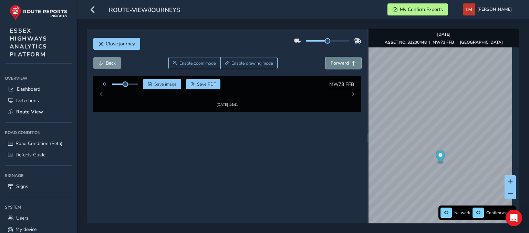
click at [341, 63] on span "Forward" at bounding box center [339, 63] width 18 height 7
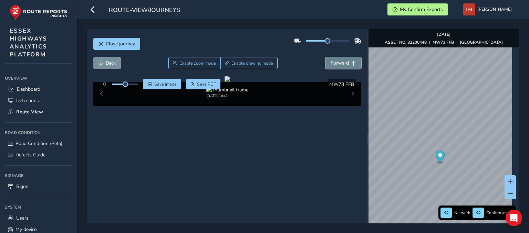
click at [341, 63] on span "Forward" at bounding box center [339, 63] width 18 height 7
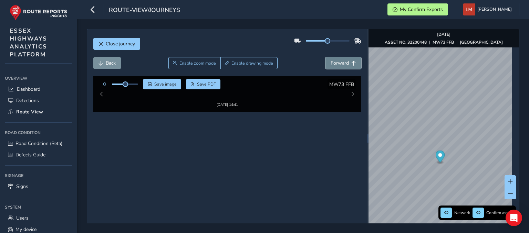
click at [341, 63] on span "Forward" at bounding box center [339, 63] width 18 height 7
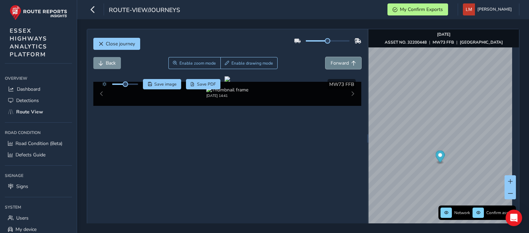
click at [341, 63] on span "Forward" at bounding box center [339, 63] width 18 height 7
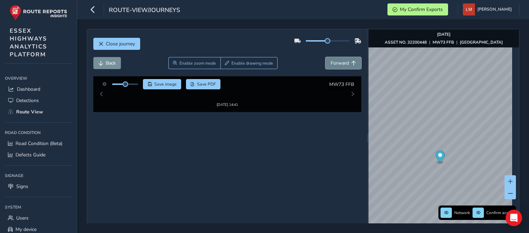
click at [341, 63] on span "Forward" at bounding box center [339, 63] width 18 height 7
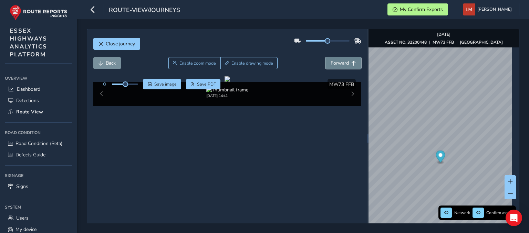
click at [341, 63] on span "Forward" at bounding box center [339, 63] width 18 height 7
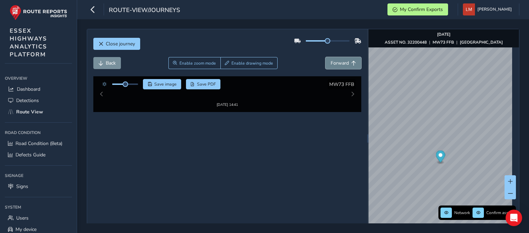
click at [341, 63] on span "Forward" at bounding box center [339, 63] width 18 height 7
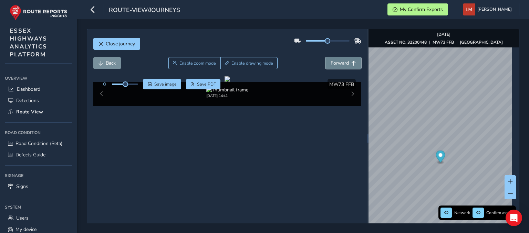
click at [341, 63] on span "Forward" at bounding box center [339, 63] width 18 height 7
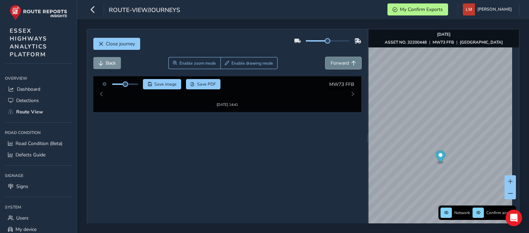
click at [341, 63] on span "Forward" at bounding box center [339, 63] width 18 height 7
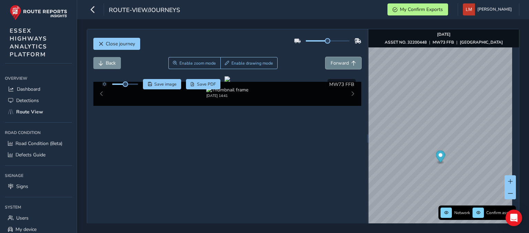
click at [341, 63] on span "Forward" at bounding box center [339, 63] width 18 height 7
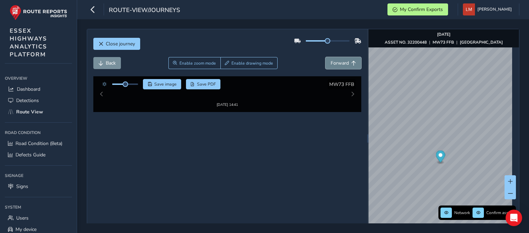
click at [341, 63] on span "Forward" at bounding box center [339, 63] width 18 height 7
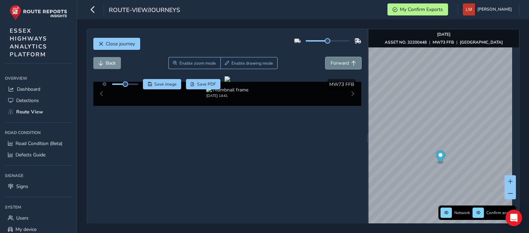
click at [341, 63] on span "Forward" at bounding box center [339, 63] width 18 height 7
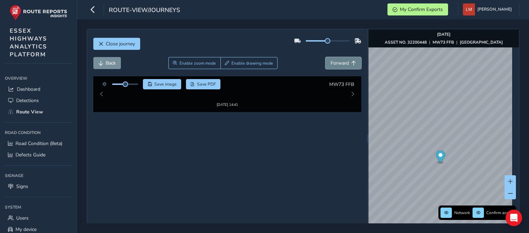
click at [341, 63] on span "Forward" at bounding box center [339, 63] width 18 height 7
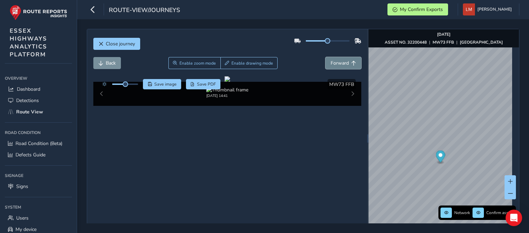
click at [341, 63] on span "Forward" at bounding box center [339, 63] width 18 height 7
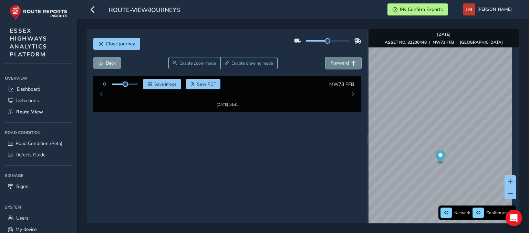
click at [341, 63] on span "Forward" at bounding box center [339, 63] width 18 height 7
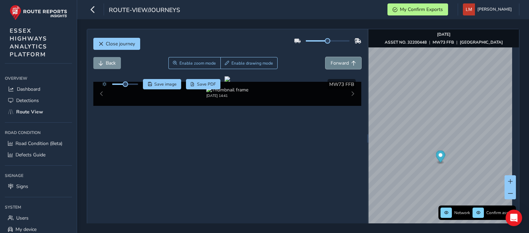
click at [341, 63] on span "Forward" at bounding box center [339, 63] width 18 height 7
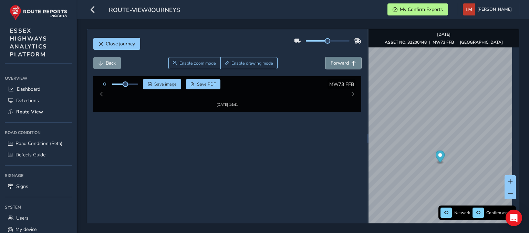
click at [341, 63] on span "Forward" at bounding box center [339, 63] width 18 height 7
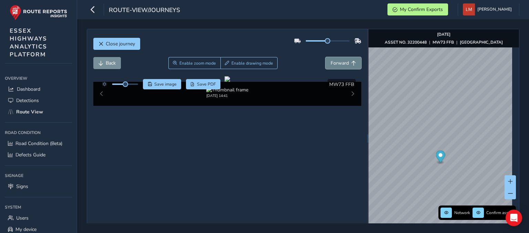
click at [341, 63] on span "Forward" at bounding box center [339, 63] width 18 height 7
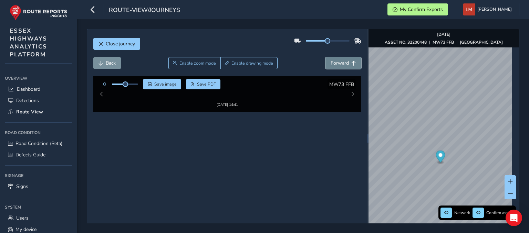
click at [341, 63] on span "Forward" at bounding box center [339, 63] width 18 height 7
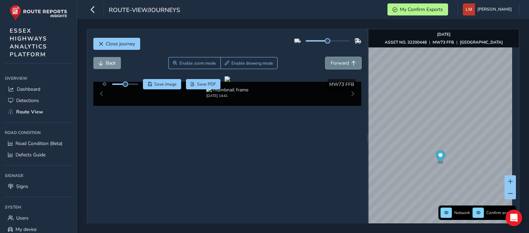
click at [341, 63] on span "Forward" at bounding box center [339, 63] width 18 height 7
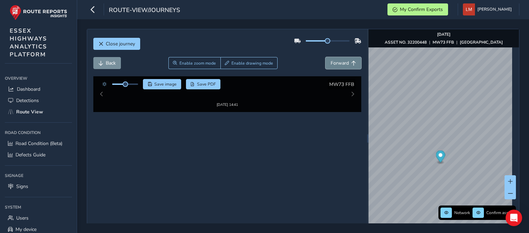
click at [341, 63] on span "Forward" at bounding box center [339, 63] width 18 height 7
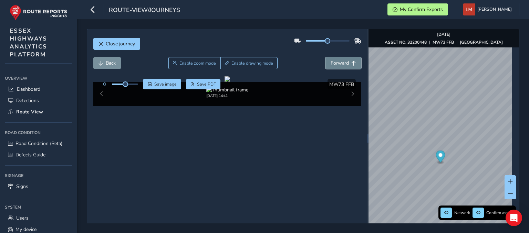
click at [341, 63] on span "Forward" at bounding box center [339, 63] width 18 height 7
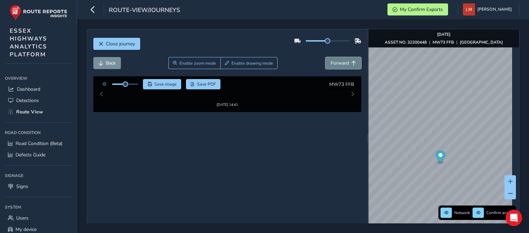
click at [341, 63] on span "Forward" at bounding box center [339, 63] width 18 height 7
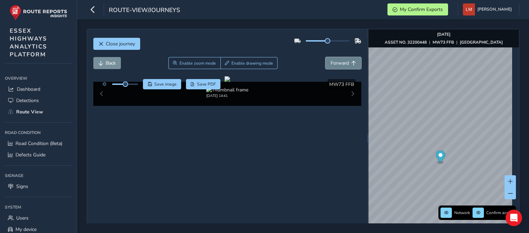
click at [341, 63] on span "Forward" at bounding box center [339, 63] width 18 height 7
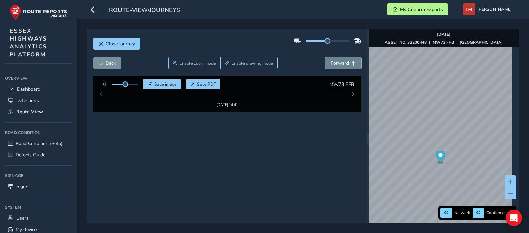
click at [341, 63] on span "Forward" at bounding box center [339, 63] width 18 height 7
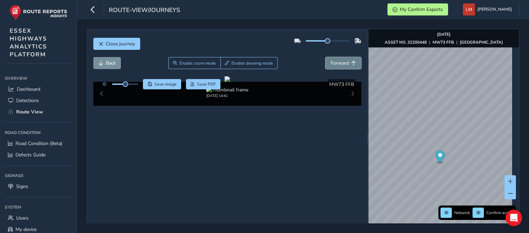
click at [341, 63] on span "Forward" at bounding box center [339, 63] width 18 height 7
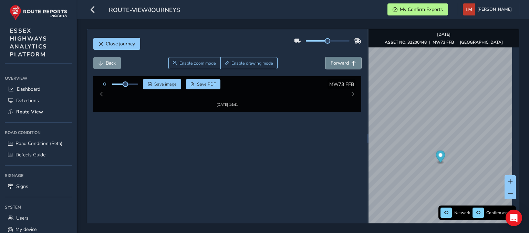
click at [341, 63] on span "Forward" at bounding box center [339, 63] width 18 height 7
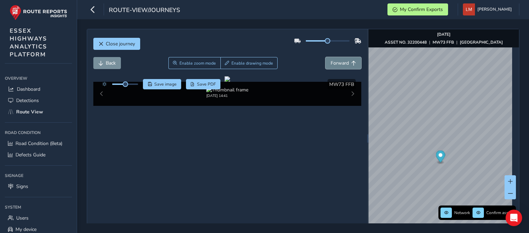
click at [341, 63] on span "Forward" at bounding box center [339, 63] width 18 height 7
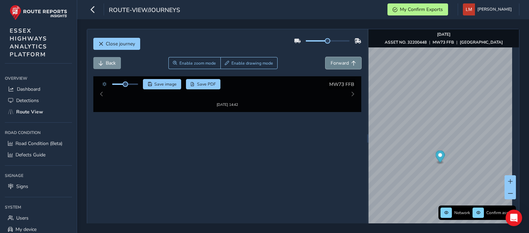
click at [341, 63] on span "Forward" at bounding box center [339, 63] width 18 height 7
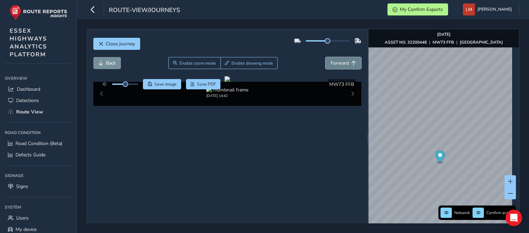
click at [341, 63] on span "Forward" at bounding box center [339, 63] width 18 height 7
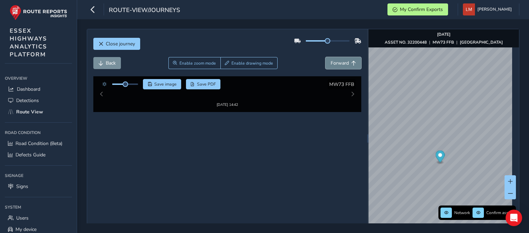
click at [341, 63] on span "Forward" at bounding box center [339, 63] width 18 height 7
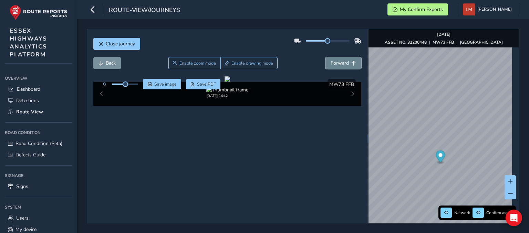
click at [341, 63] on span "Forward" at bounding box center [339, 63] width 18 height 7
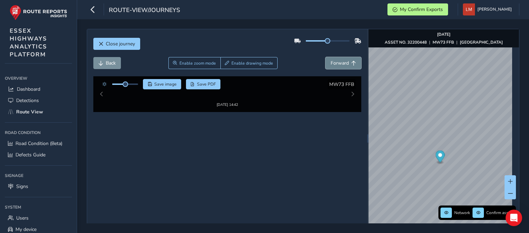
click at [341, 63] on span "Forward" at bounding box center [339, 63] width 18 height 7
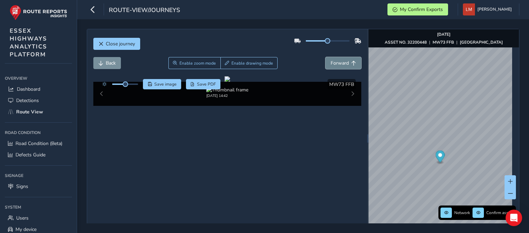
click at [341, 63] on span "Forward" at bounding box center [339, 63] width 18 height 7
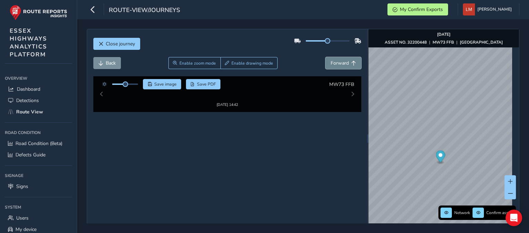
click at [341, 63] on span "Forward" at bounding box center [339, 63] width 18 height 7
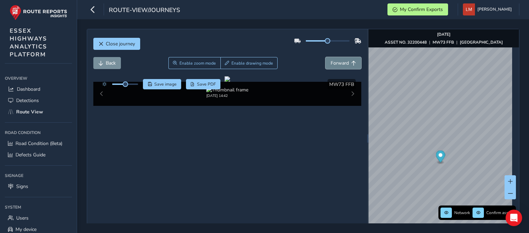
click at [341, 63] on span "Forward" at bounding box center [339, 63] width 18 height 7
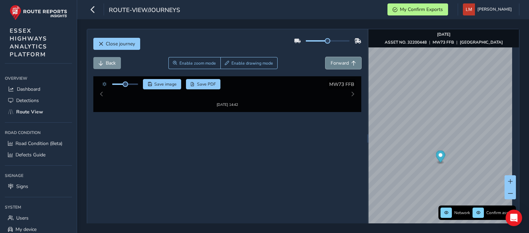
click at [341, 63] on span "Forward" at bounding box center [339, 63] width 18 height 7
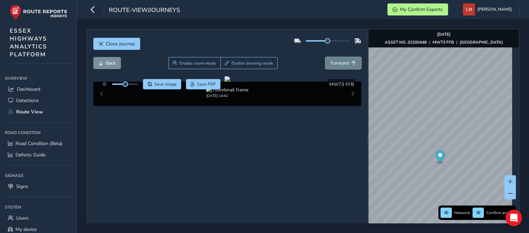
click at [341, 63] on span "Forward" at bounding box center [339, 63] width 18 height 7
